Goal: Information Seeking & Learning: Check status

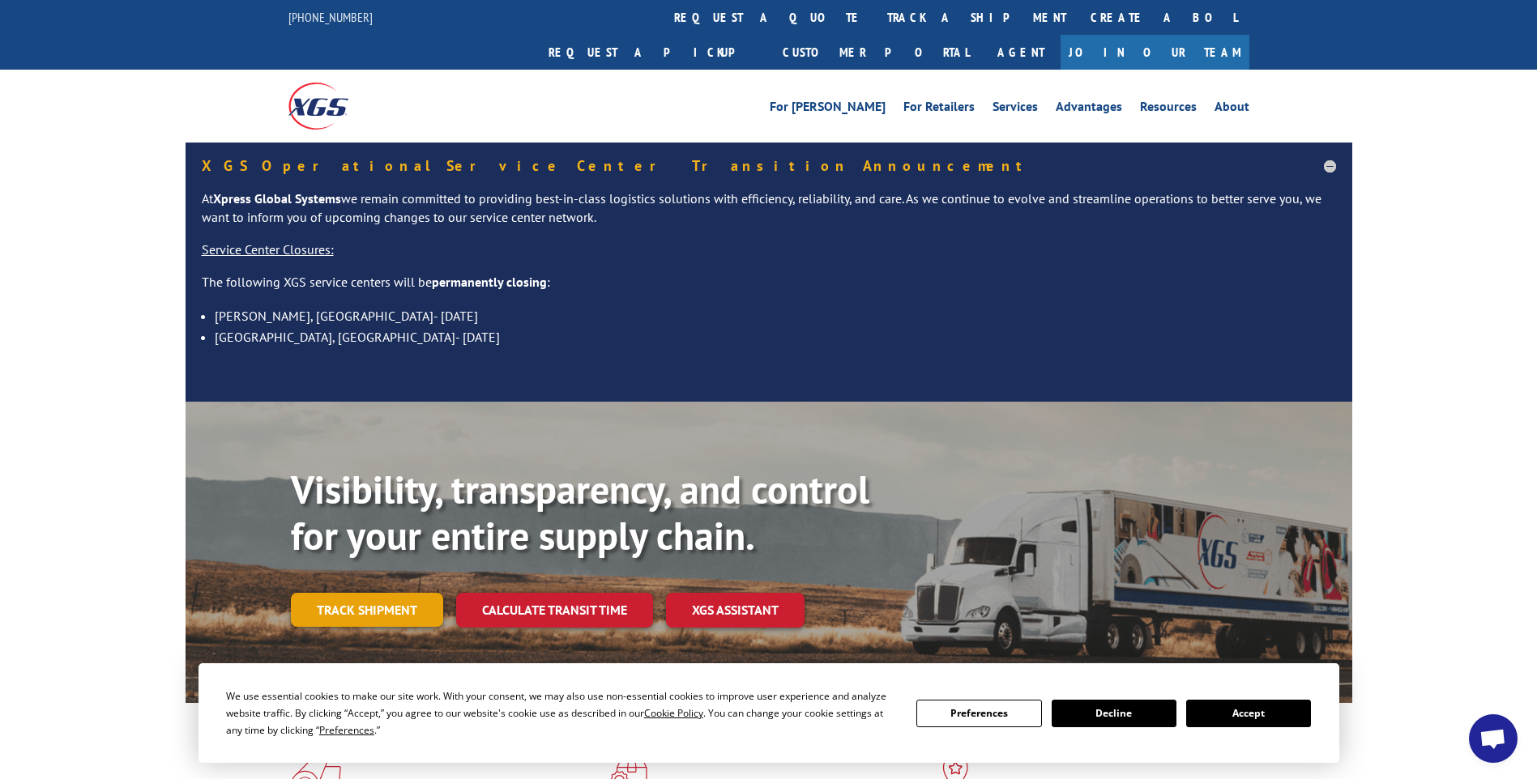
click at [365, 593] on link "Track shipment" at bounding box center [367, 610] width 152 height 34
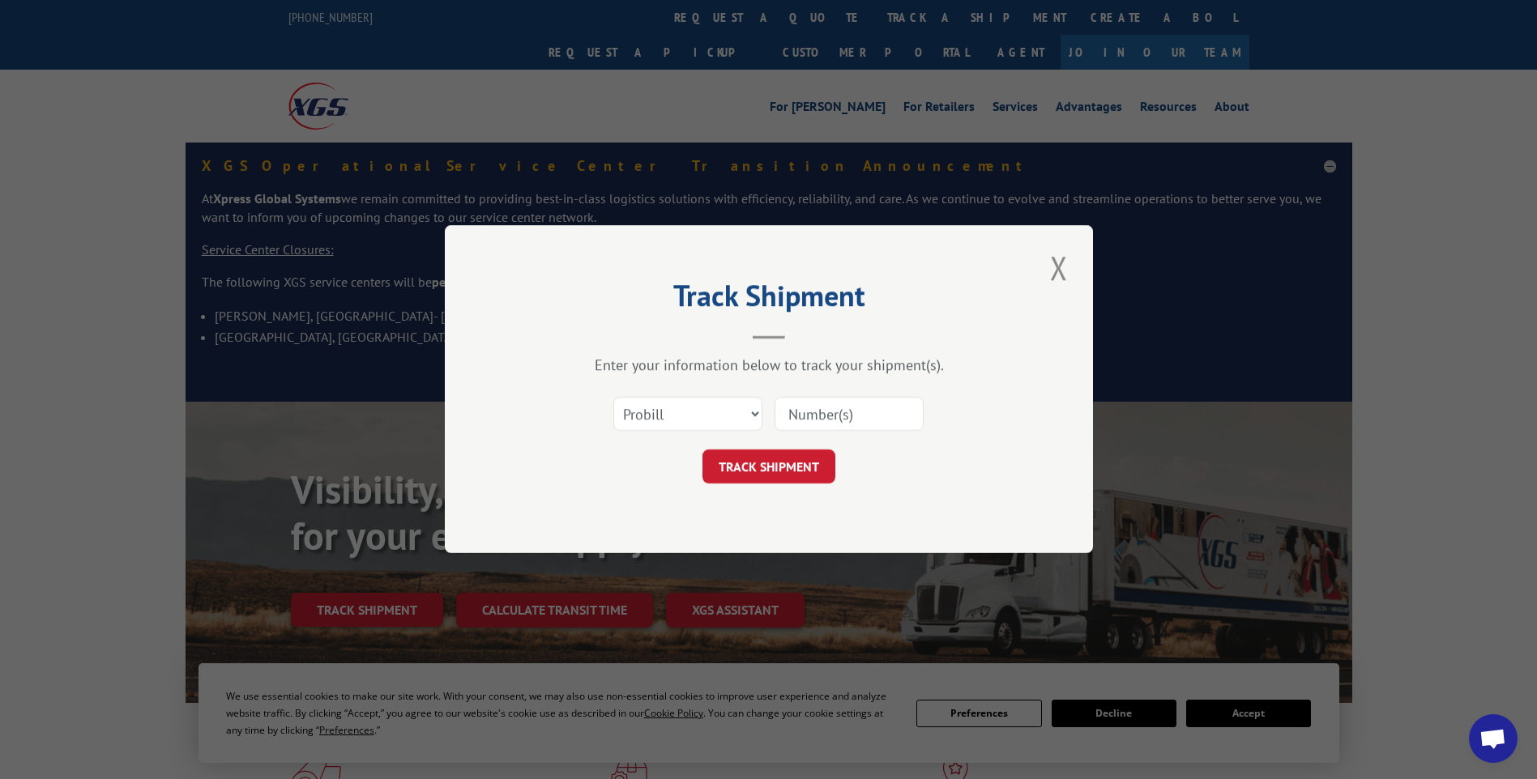
click at [856, 412] on input at bounding box center [848, 415] width 149 height 34
click at [832, 380] on div "Enter your information below to track your shipment(s). Select category... Prob…" at bounding box center [769, 420] width 486 height 128
click at [834, 402] on input at bounding box center [848, 415] width 149 height 34
click at [856, 406] on input at bounding box center [848, 415] width 149 height 34
type input "17401633"
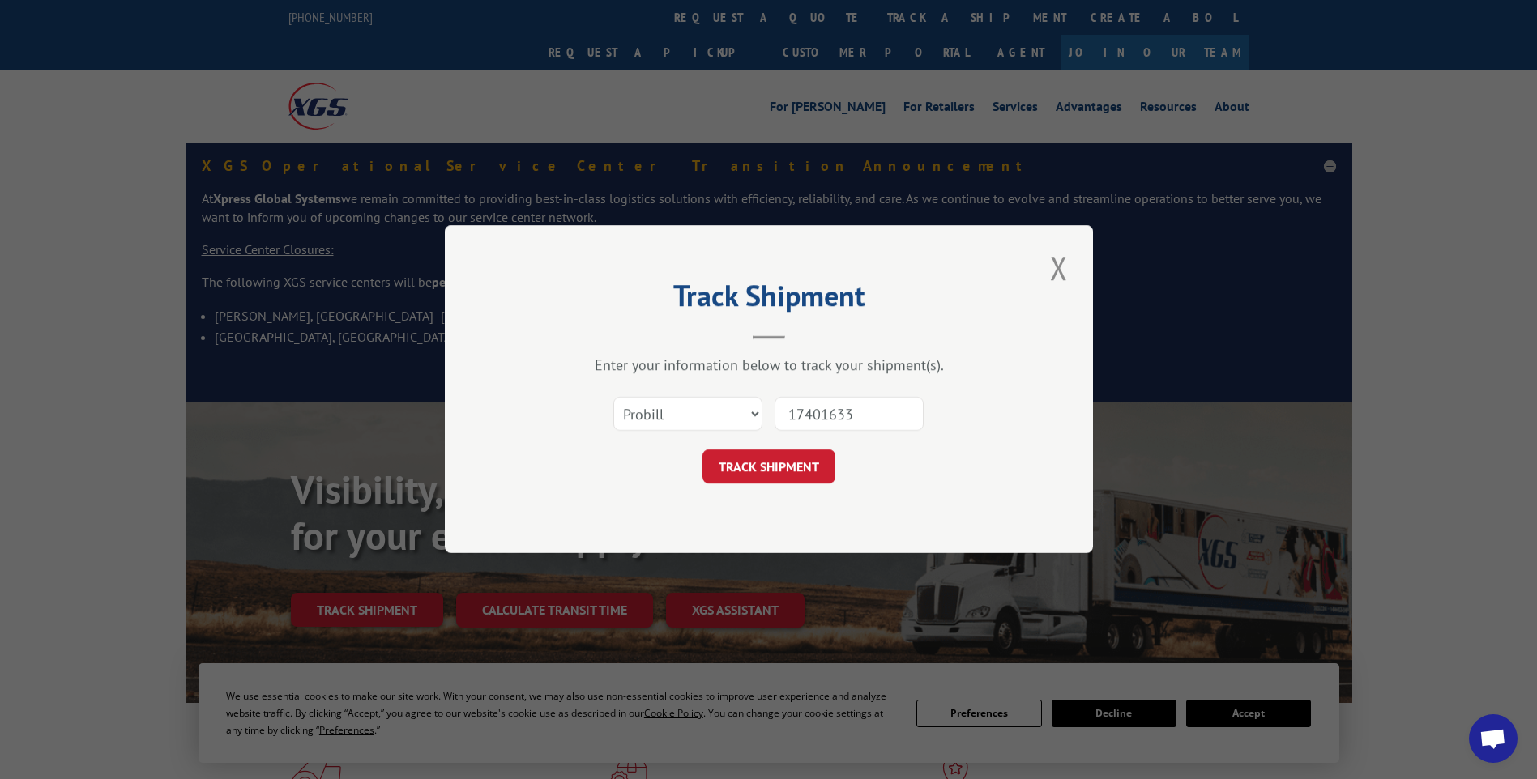
click button "TRACK SHIPMENT" at bounding box center [768, 467] width 133 height 34
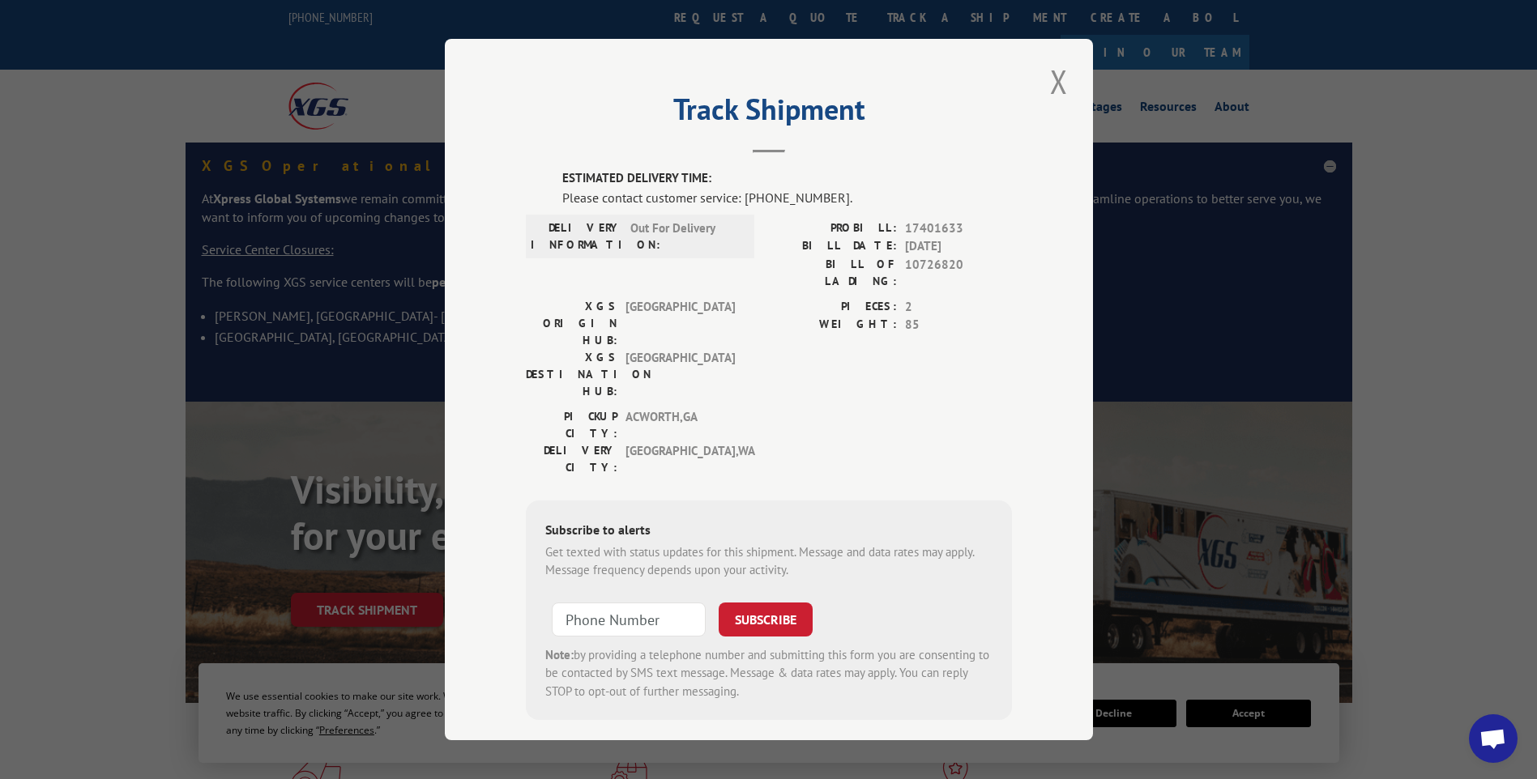
drag, startPoint x: 1082, startPoint y: 57, endPoint x: 1076, endPoint y: 64, distance: 9.2
click at [1077, 62] on div "Track Shipment ESTIMATED DELIVERY TIME: Please contact customer service: [PHONE…" at bounding box center [769, 390] width 648 height 702
click at [1046, 104] on button "Close modal" at bounding box center [1059, 81] width 28 height 45
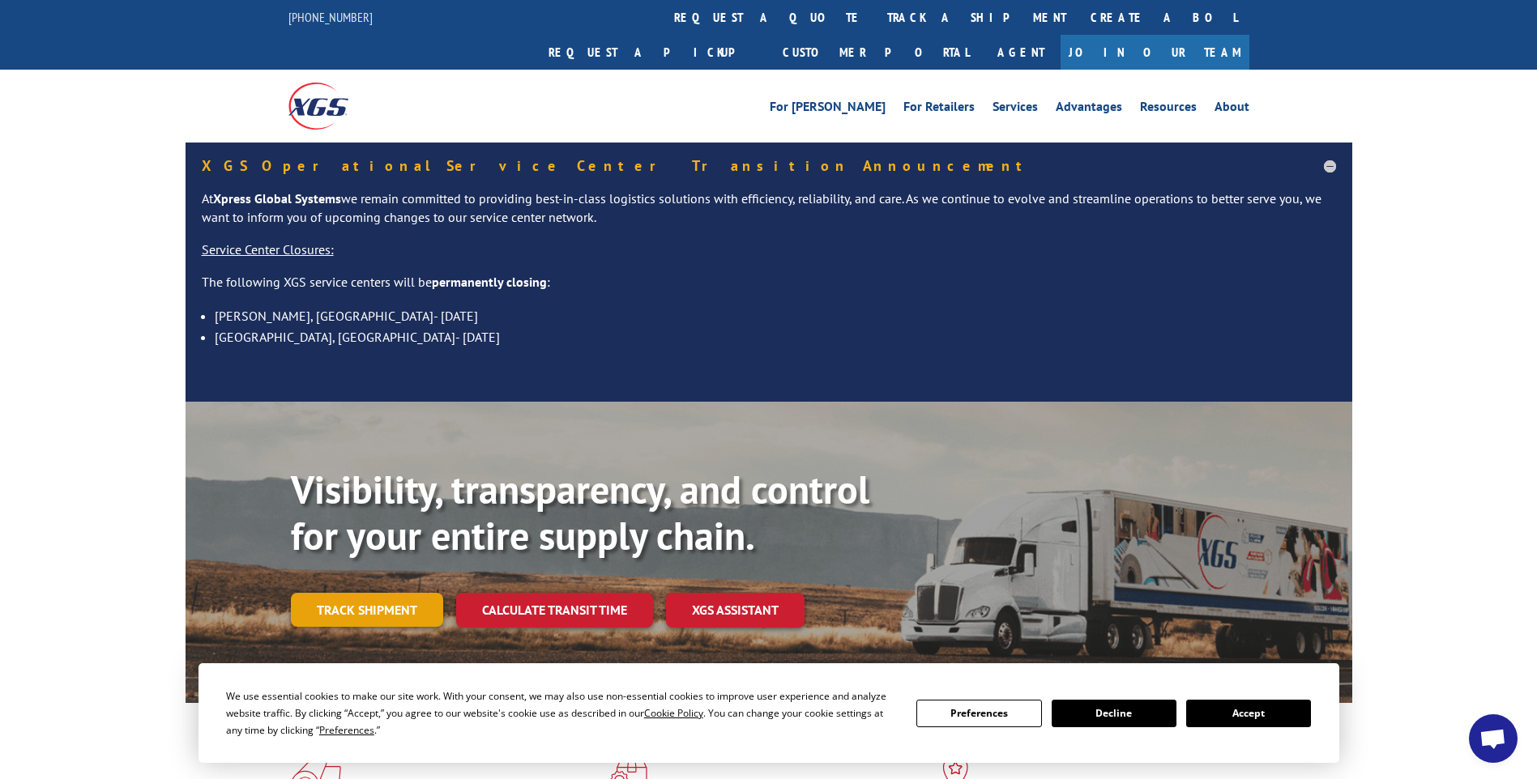
click at [427, 593] on link "Track shipment" at bounding box center [367, 610] width 152 height 34
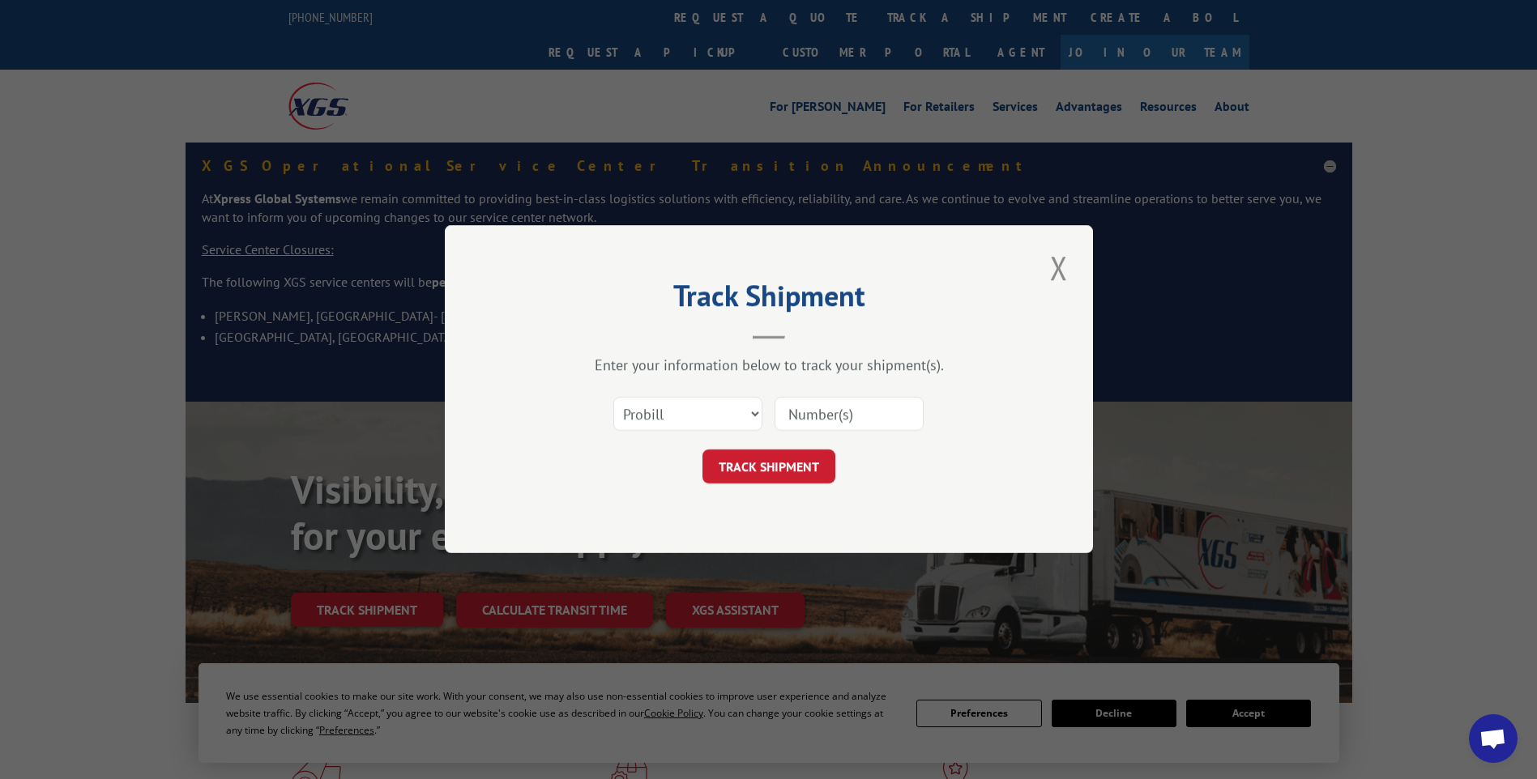
click at [830, 405] on input at bounding box center [848, 415] width 149 height 34
type input "17401633"
click button "TRACK SHIPMENT" at bounding box center [768, 467] width 133 height 34
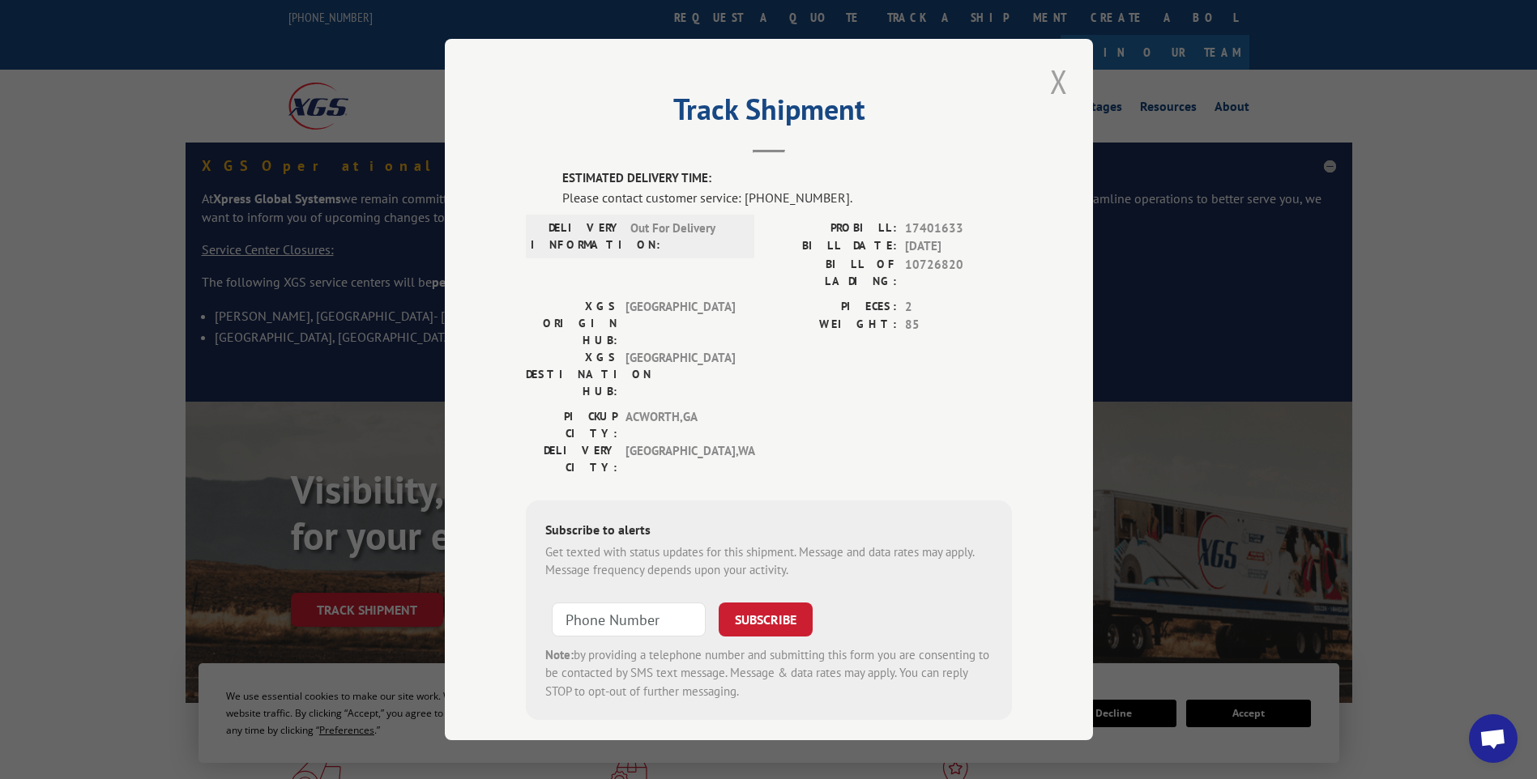
click at [1062, 75] on button "Close modal" at bounding box center [1059, 81] width 28 height 45
